Goal: Task Accomplishment & Management: Manage account settings

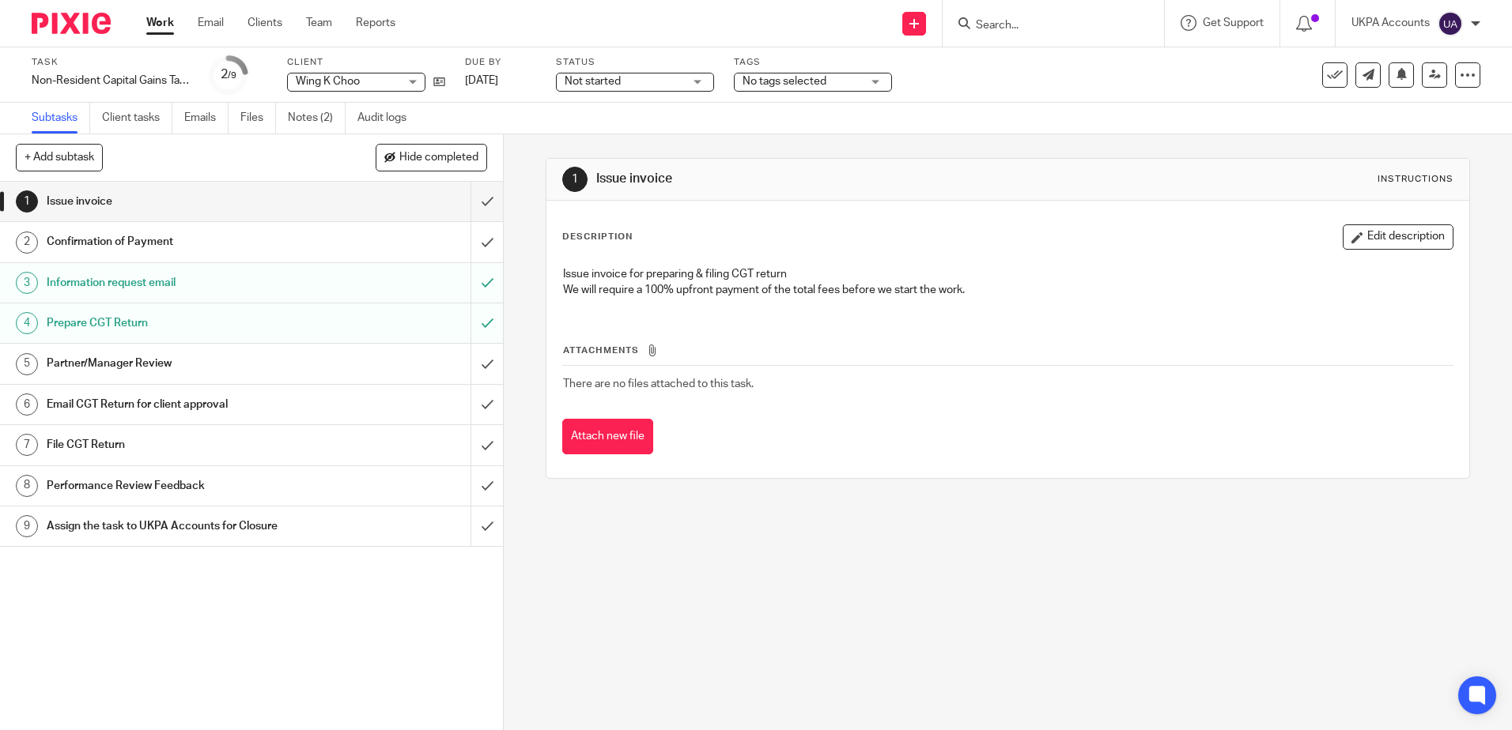
click at [524, 615] on div "1 Issue invoice Instructions Description Edit description Issue invoice for pre…" at bounding box center [1008, 432] width 1008 height 596
click at [342, 103] on link "Notes (2)" at bounding box center [317, 118] width 58 height 31
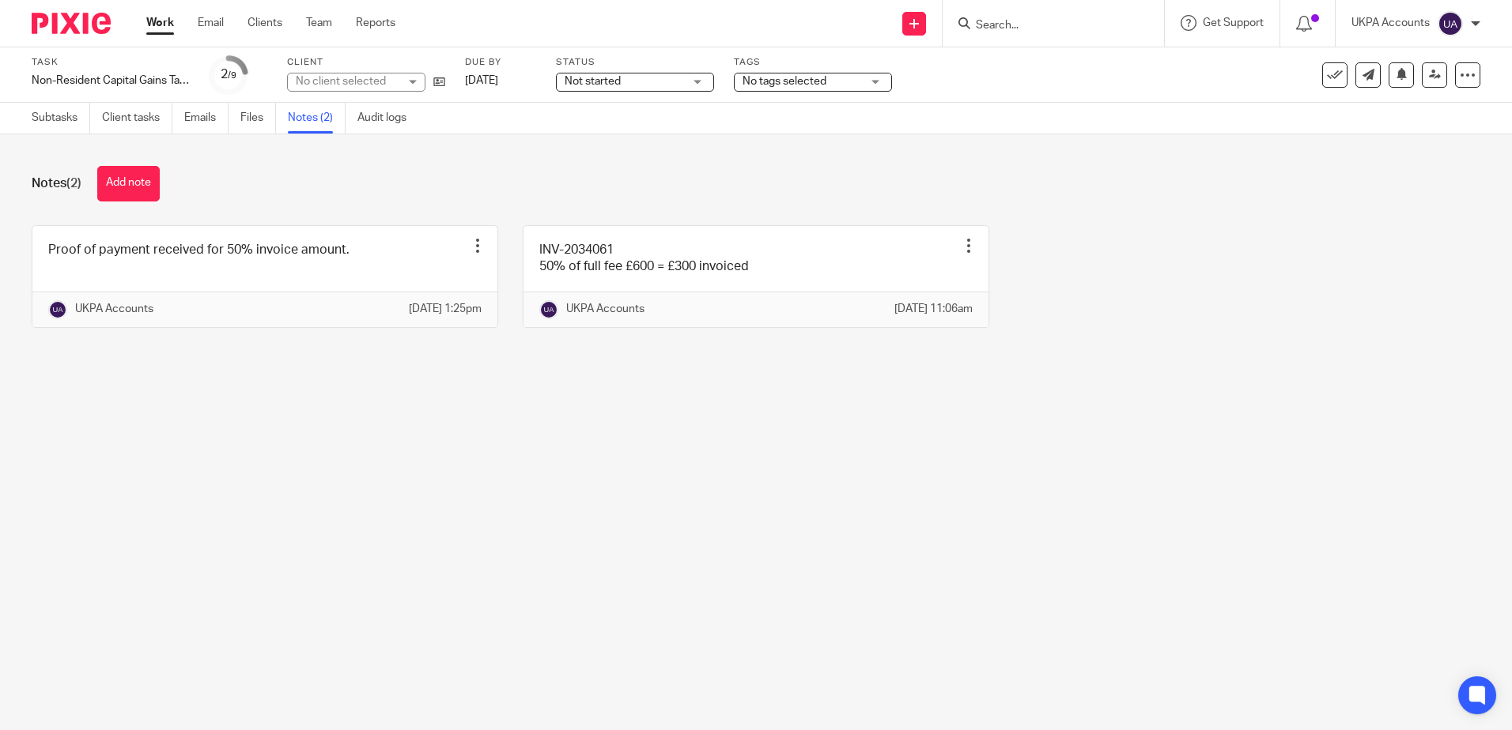
click at [389, 513] on main "Task Non-Resident Capital Gains Tax Return (NRCGT) Save Non-Resident Capital Ga…" at bounding box center [756, 365] width 1512 height 730
drag, startPoint x: 1002, startPoint y: 473, endPoint x: 1497, endPoint y: 333, distance: 513.5
click at [1010, 474] on main "Task Non-Resident Capital Gains Tax Return (NRCGT) Save Non-Resident Capital Ga…" at bounding box center [756, 365] width 1512 height 730
drag, startPoint x: 749, startPoint y: 510, endPoint x: 787, endPoint y: 510, distance: 37.2
click at [749, 510] on main "Task Non-Resident Capital Gains Tax Return (NRCGT) Save Non-Resident Capital Ga…" at bounding box center [756, 365] width 1512 height 730
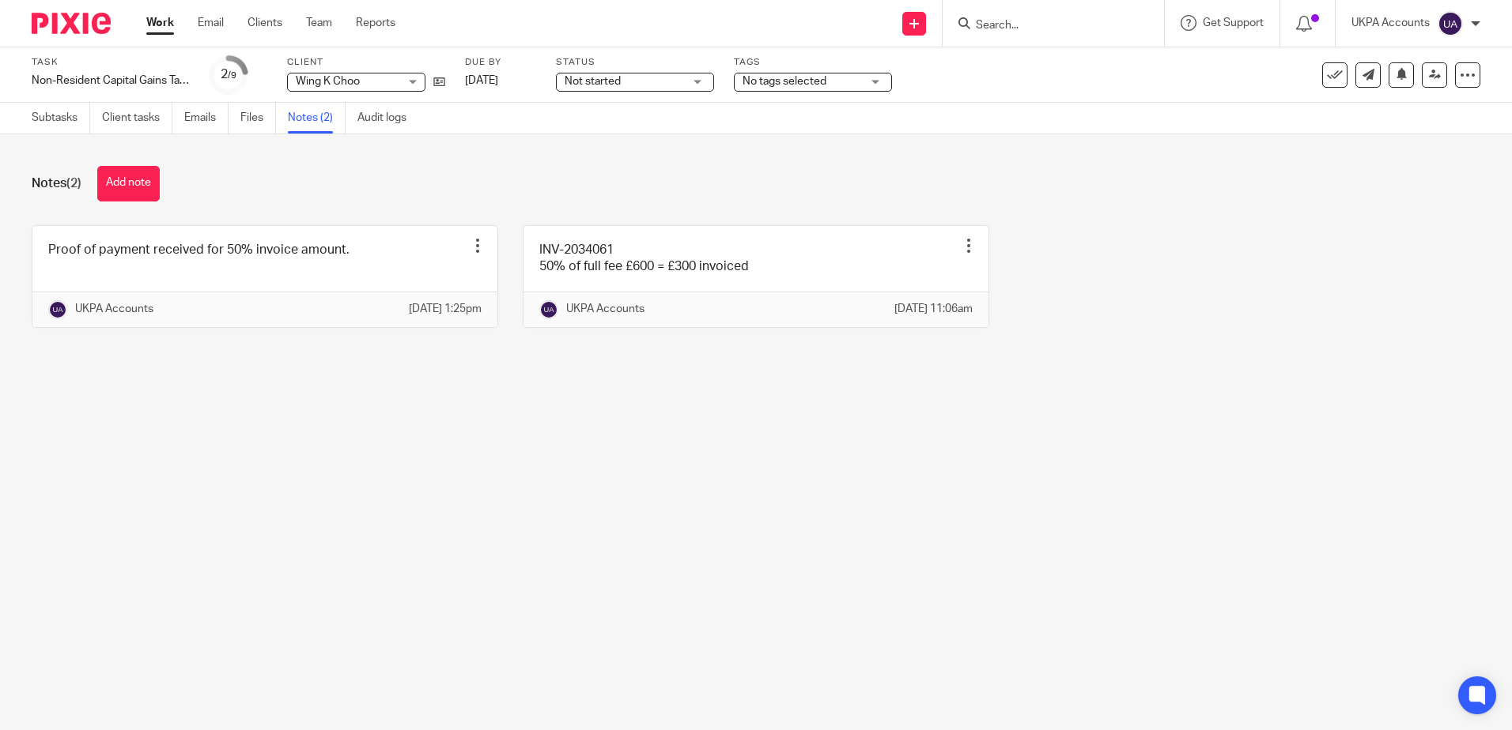
click at [985, 432] on main "Task Non-Resident Capital Gains Tax Return (NRCGT) Save Non-Resident Capital Ga…" at bounding box center [756, 365] width 1512 height 730
drag, startPoint x: 765, startPoint y: 550, endPoint x: 761, endPoint y: 542, distance: 9.2
click at [765, 550] on main "Task Non-Resident Capital Gains Tax Return (NRCGT) Save Non-Resident Capital Ga…" at bounding box center [756, 365] width 1512 height 730
click at [436, 477] on main "Task Non-Resident Capital Gains Tax Return (NRCGT) Save Non-Resident Capital Ga…" at bounding box center [756, 365] width 1512 height 730
click at [126, 191] on button "Add note" at bounding box center [128, 184] width 62 height 36
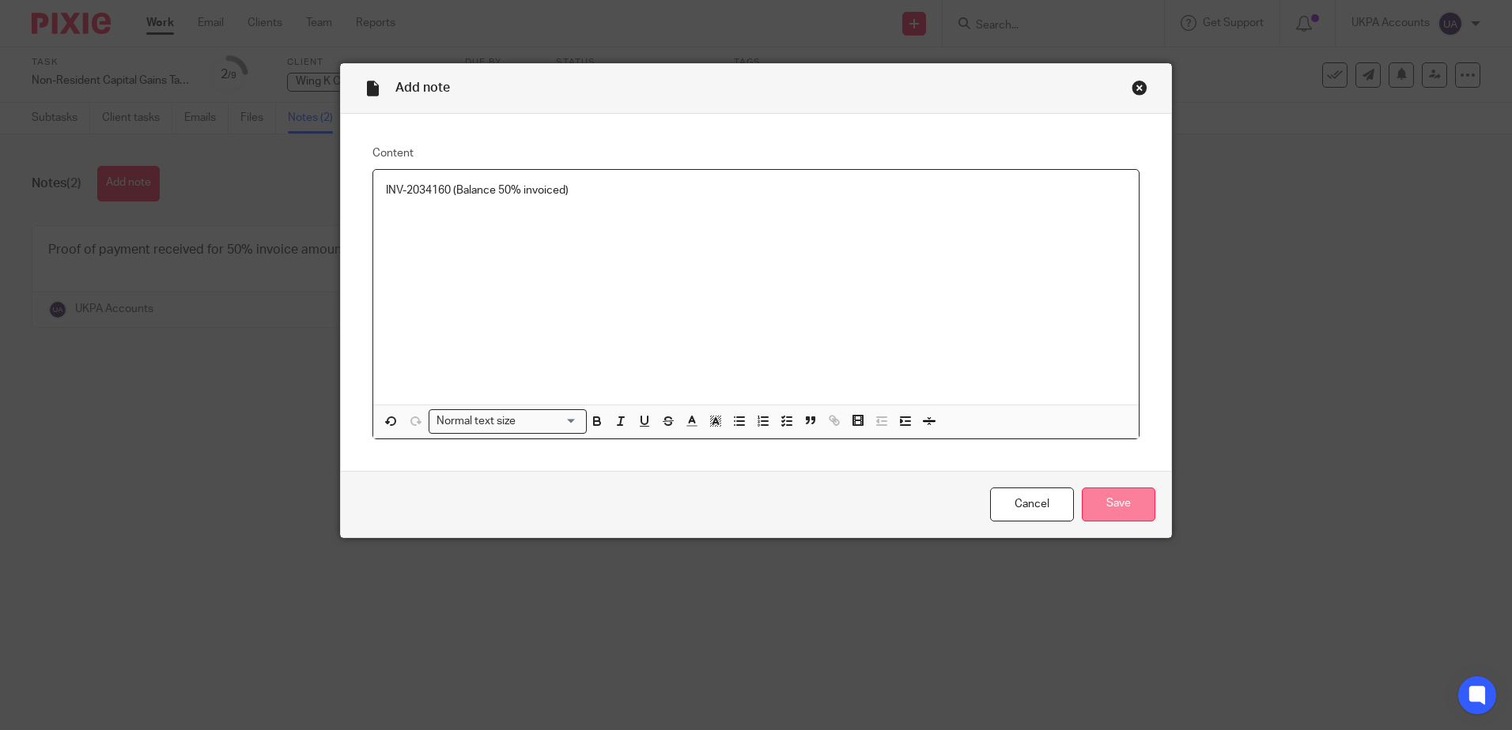
click at [1115, 518] on input "Save" at bounding box center [1119, 505] width 74 height 34
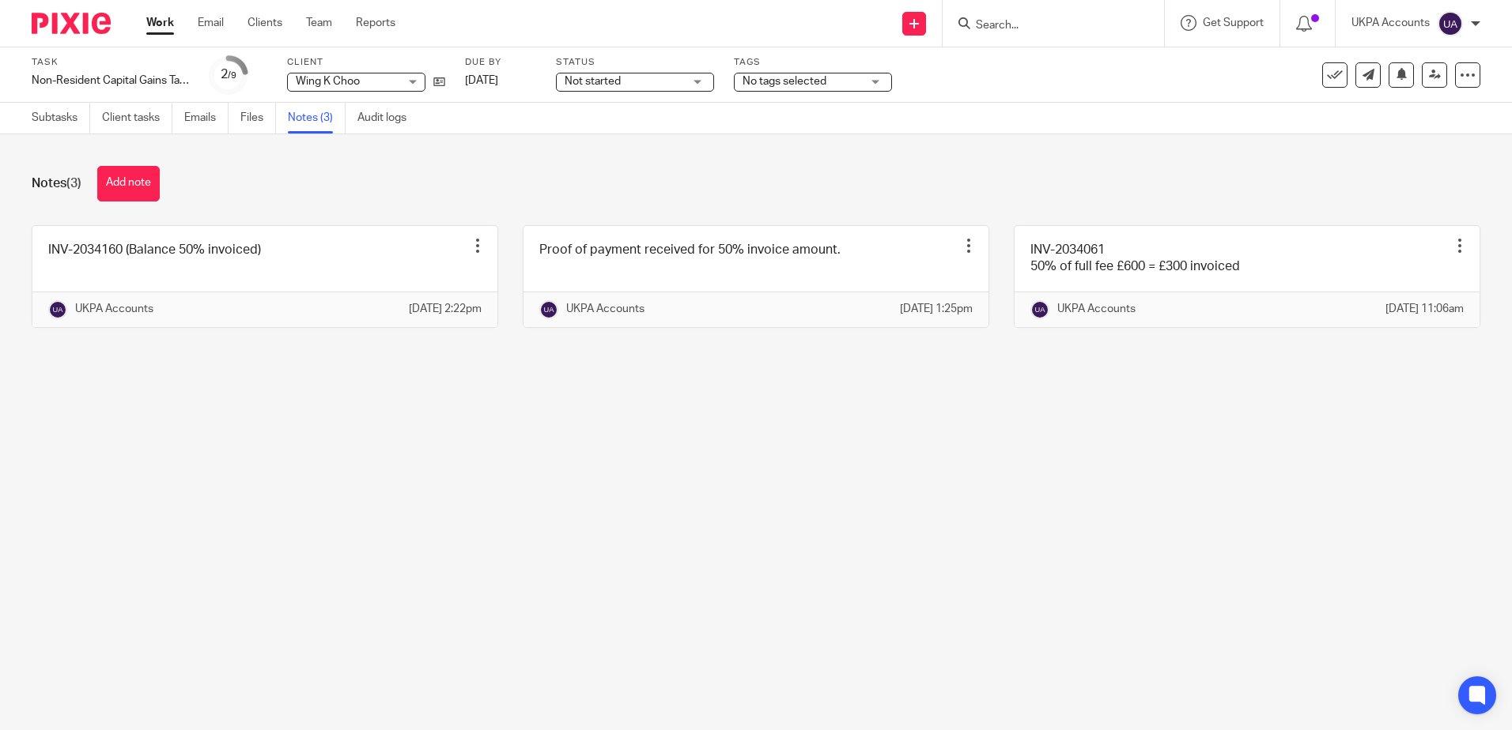
drag, startPoint x: 448, startPoint y: 561, endPoint x: 554, endPoint y: 536, distance: 108.7
click at [449, 561] on main "Task Non-Resident Capital Gains Tax Return (NRCGT) Save Non-Resident Capital Ga…" at bounding box center [756, 365] width 1512 height 730
drag, startPoint x: 51, startPoint y: 124, endPoint x: 146, endPoint y: 160, distance: 101.3
click at [52, 124] on link "Subtasks" at bounding box center [61, 118] width 59 height 31
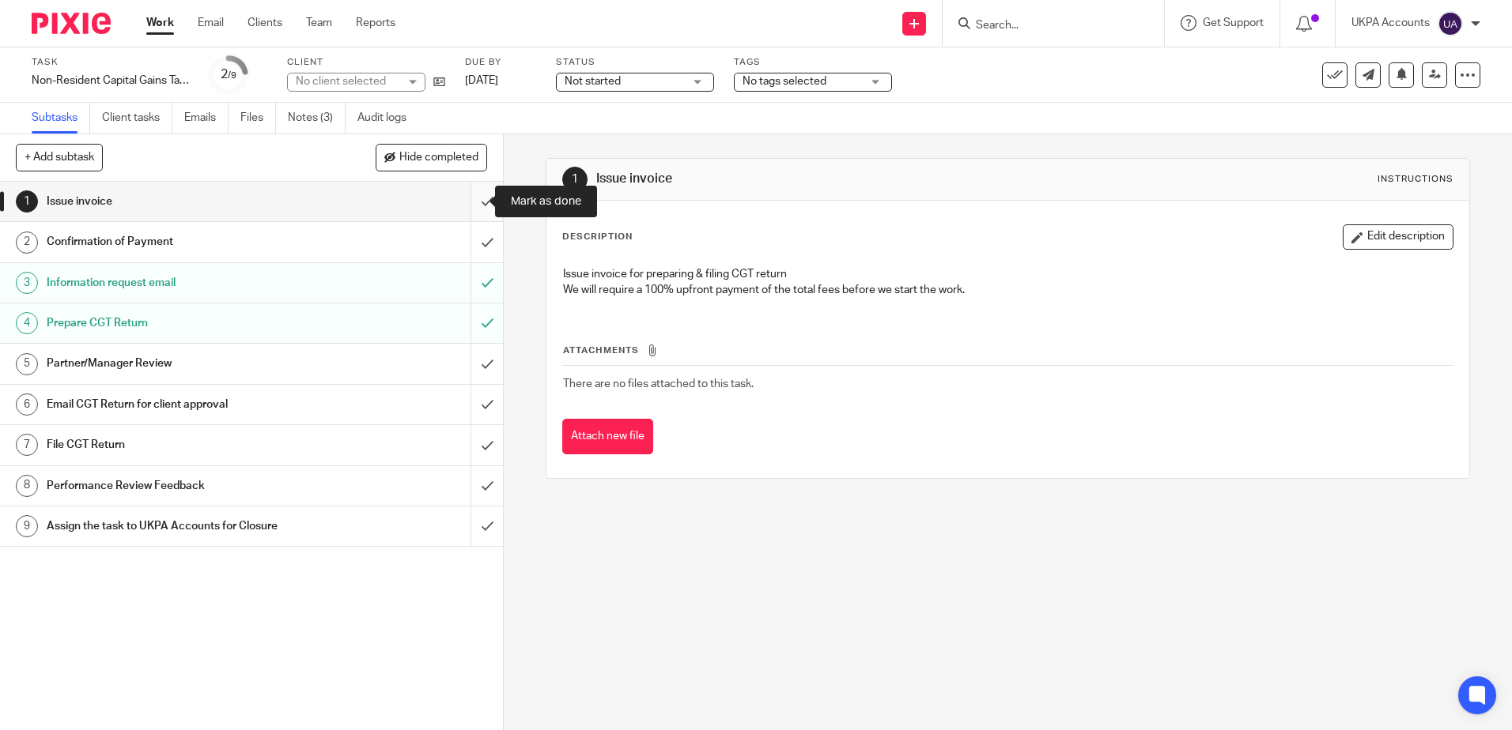
click at [469, 198] on input "submit" at bounding box center [251, 202] width 503 height 40
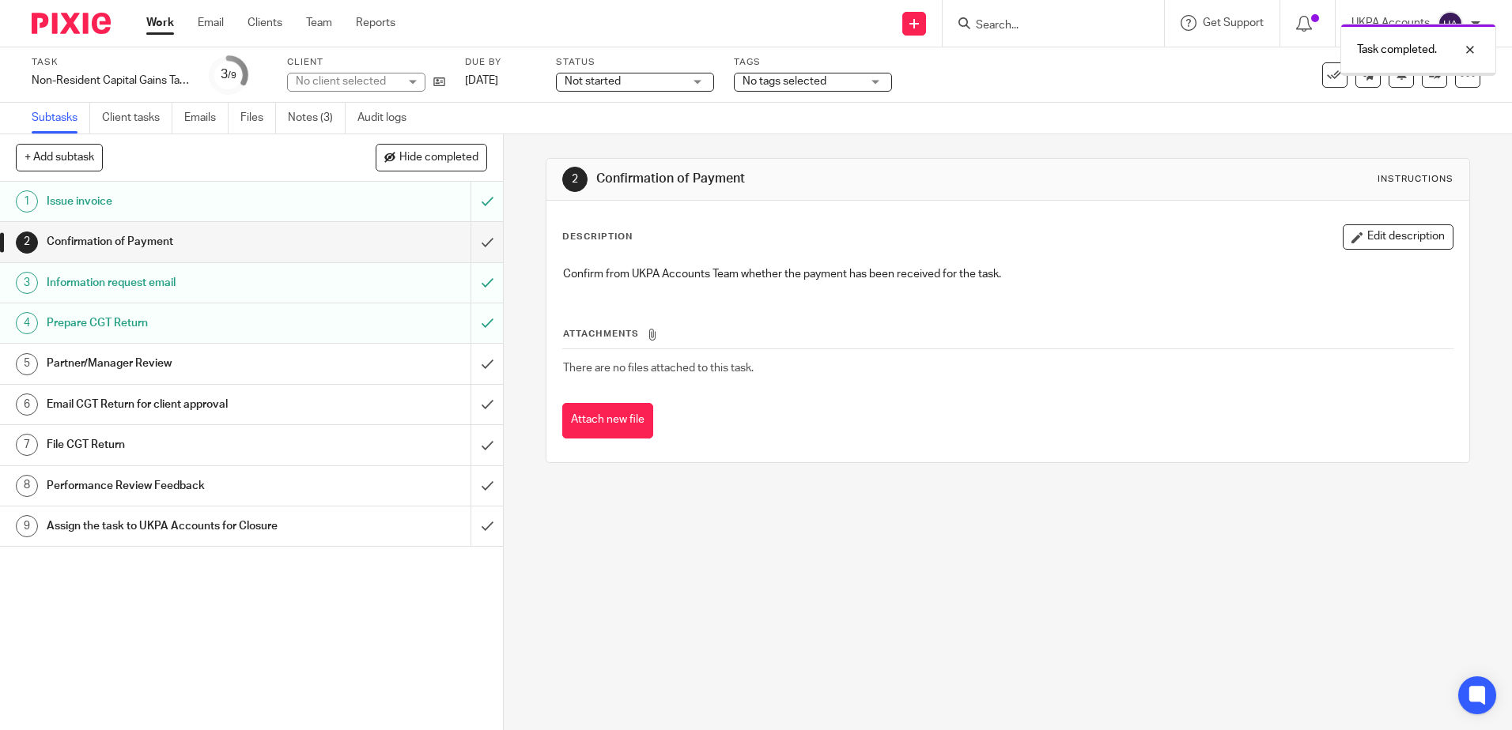
click at [731, 610] on div "2 Confirmation of Payment Instructions Description Edit description Confirm fro…" at bounding box center [1008, 432] width 1008 height 596
click at [330, 122] on link "Notes (3)" at bounding box center [317, 118] width 58 height 31
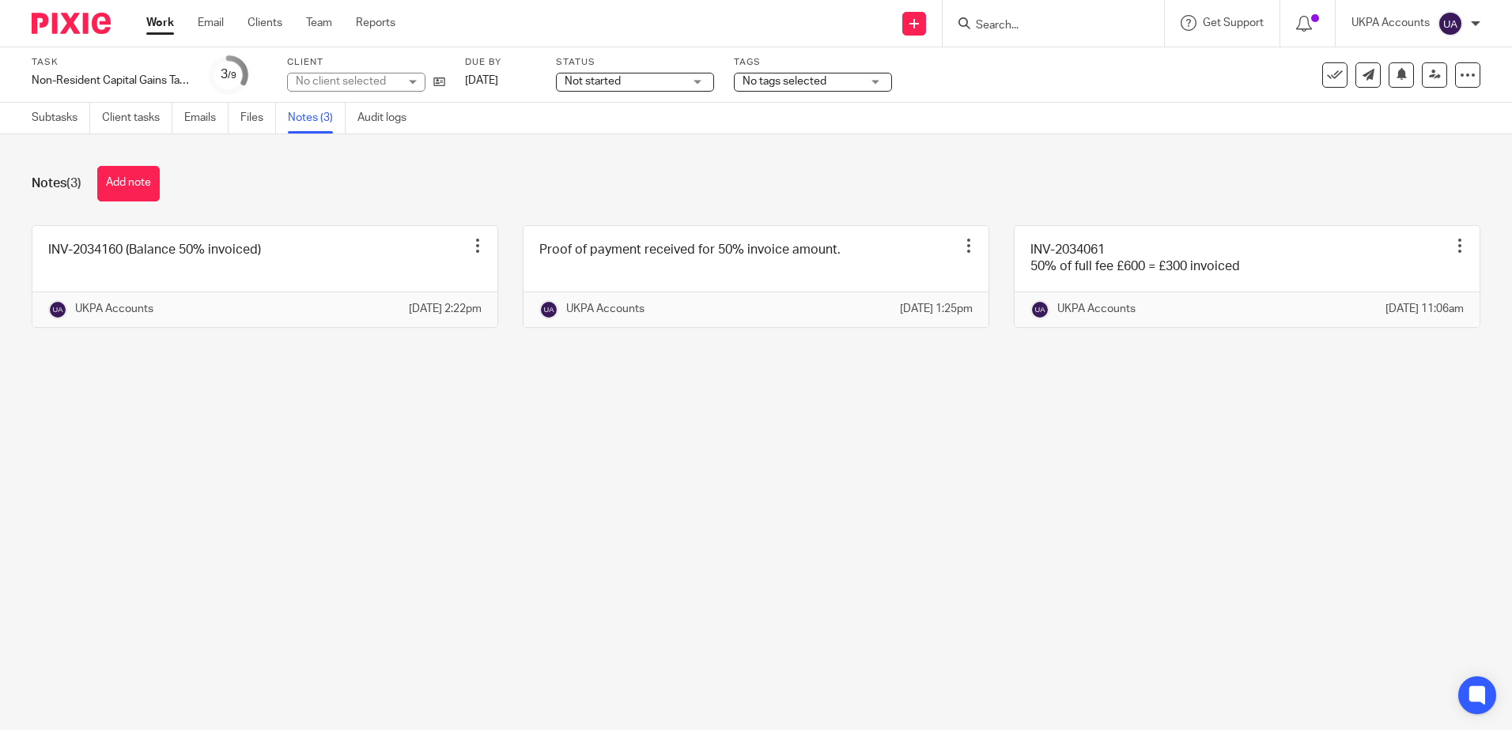
drag, startPoint x: 0, startPoint y: 0, endPoint x: 499, endPoint y: 555, distance: 746.2
click at [495, 555] on main "Task Non-Resident Capital Gains Tax Return (NRCGT) Save Non-Resident Capital Ga…" at bounding box center [756, 365] width 1512 height 730
click at [1139, 508] on main "Task Non-Resident Capital Gains Tax Return (NRCGT) Save Non-Resident Capital Ga…" at bounding box center [756, 365] width 1512 height 730
click at [756, 443] on main "Task Non-Resident Capital Gains Tax Return (NRCGT) Save Non-Resident Capital Ga…" at bounding box center [756, 365] width 1512 height 730
click at [65, 119] on link "Subtasks" at bounding box center [61, 118] width 59 height 31
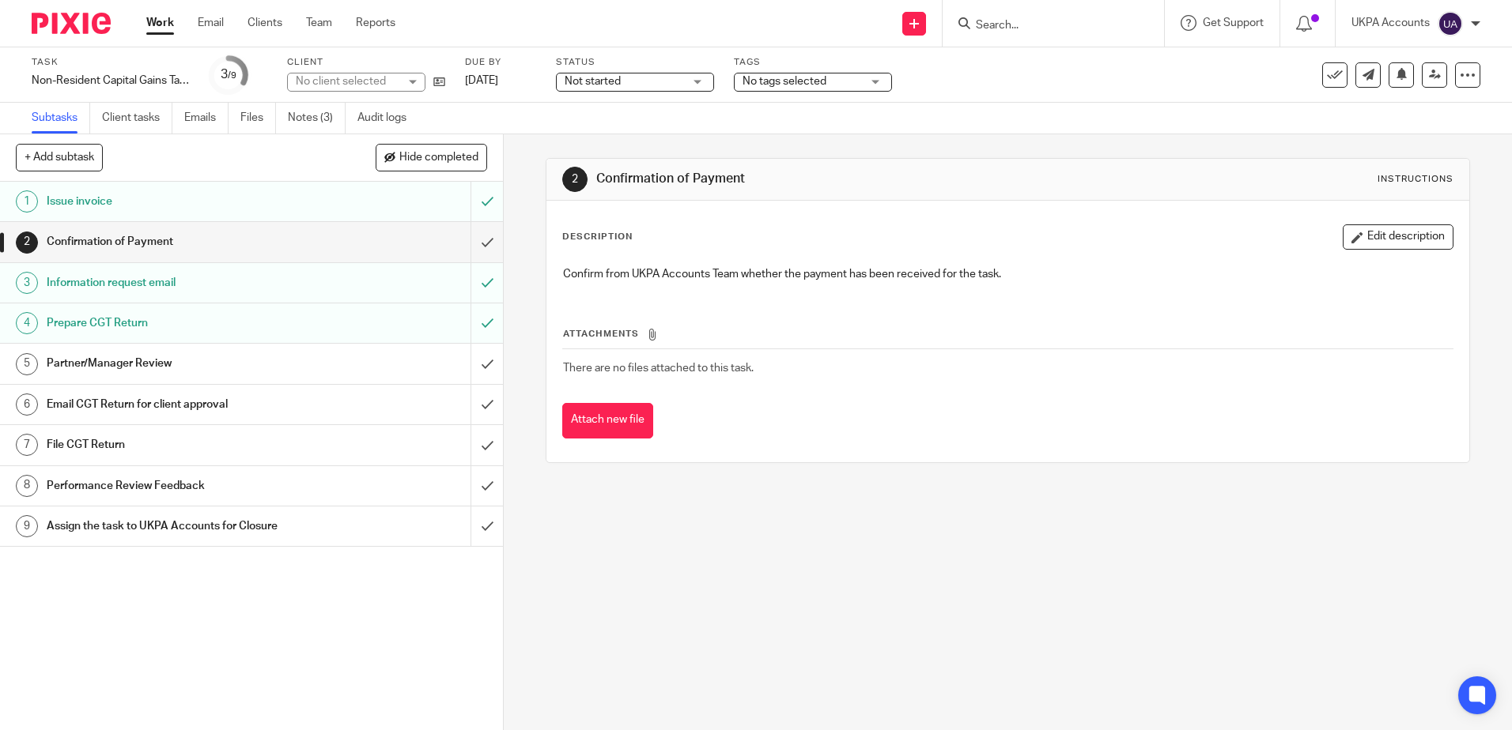
click at [972, 582] on div "2 Confirmation of Payment Instructions Description Edit description Confirm fro…" at bounding box center [1008, 432] width 1008 height 596
click at [1399, 70] on button at bounding box center [1400, 74] width 25 height 25
click at [1034, 600] on div "2 Confirmation of Payment Instructions Description Edit description Confirm fro…" at bounding box center [1008, 432] width 1008 height 596
click at [704, 621] on div "2 Confirmation of Payment Instructions Description Edit description Confirm fro…" at bounding box center [1008, 432] width 1008 height 596
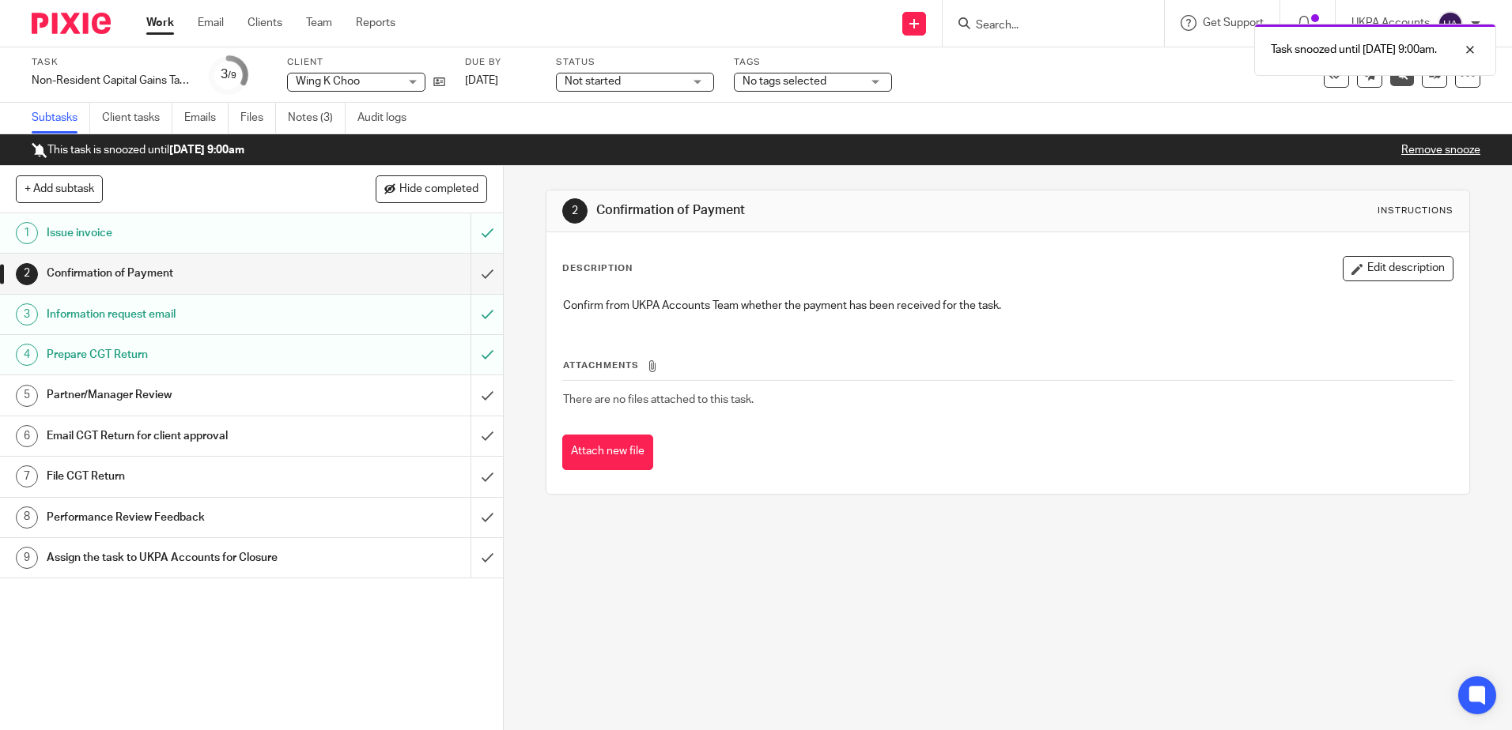
click at [885, 671] on div "2 Confirmation of Payment Instructions Description Edit description Confirm fro…" at bounding box center [1008, 448] width 1008 height 564
